Goal: Task Accomplishment & Management: Complete application form

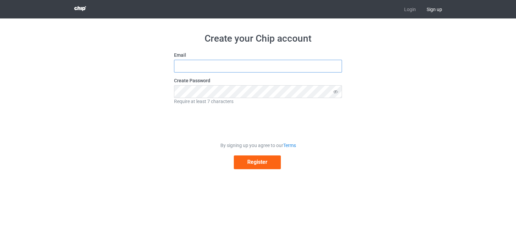
click at [215, 71] on input "text" at bounding box center [258, 66] width 168 height 13
click at [387, 60] on div "Create your Chip account Email Create Password Require at least 7 characters By…" at bounding box center [258, 100] width 379 height 165
click at [262, 76] on form "Email Create Password Require at least 7 characters By signing up you agree to …" at bounding box center [258, 111] width 168 height 118
click at [262, 71] on input "text" at bounding box center [258, 66] width 168 height 13
click at [258, 65] on input "text" at bounding box center [258, 66] width 168 height 13
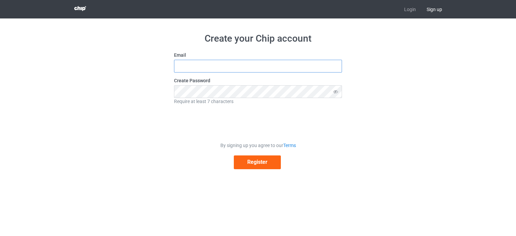
paste input "abdallahtadoucht99@gmail.com"
type input "abdallahtadoucht99@gmail.com"
click at [207, 85] on div "Create Password Require at least 7 characters" at bounding box center [258, 91] width 168 height 28
click at [251, 165] on button "Register" at bounding box center [257, 163] width 47 height 14
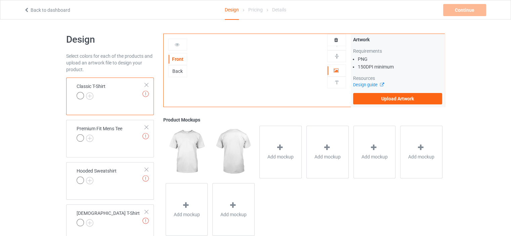
click at [281, 154] on span "Add mockup" at bounding box center [281, 157] width 26 height 7
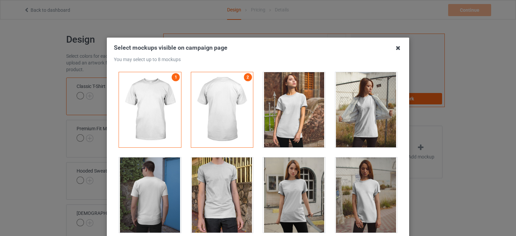
click at [398, 52] on icon at bounding box center [398, 48] width 11 height 11
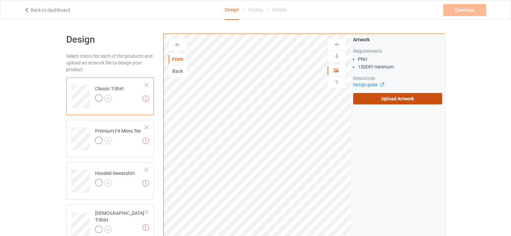
click at [364, 94] on label "Upload Artwork" at bounding box center [397, 98] width 89 height 11
click at [0, 0] on input "Upload Artwork" at bounding box center [0, 0] width 0 height 0
click at [365, 100] on label "Upload Artwork" at bounding box center [397, 98] width 89 height 11
click at [0, 0] on input "Upload Artwork" at bounding box center [0, 0] width 0 height 0
click at [368, 103] on label "Upload Artwork" at bounding box center [397, 98] width 89 height 11
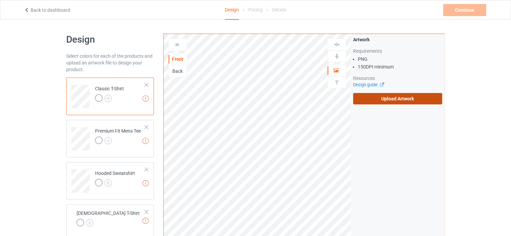
click at [0, 0] on input "Upload Artwork" at bounding box center [0, 0] width 0 height 0
click at [378, 103] on label "Upload Artwork" at bounding box center [397, 98] width 89 height 11
click at [0, 0] on input "Upload Artwork" at bounding box center [0, 0] width 0 height 0
click at [385, 94] on label "Upload Artwork" at bounding box center [397, 98] width 89 height 11
click at [0, 0] on input "Upload Artwork" at bounding box center [0, 0] width 0 height 0
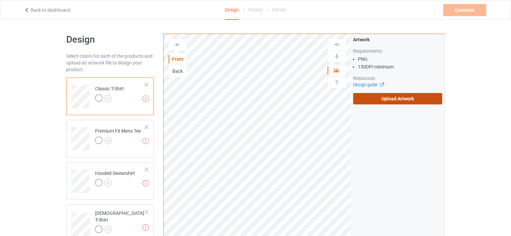
click at [370, 96] on label "Upload Artwork" at bounding box center [397, 98] width 89 height 11
click at [0, 0] on input "Upload Artwork" at bounding box center [0, 0] width 0 height 0
